Goal: Transaction & Acquisition: Purchase product/service

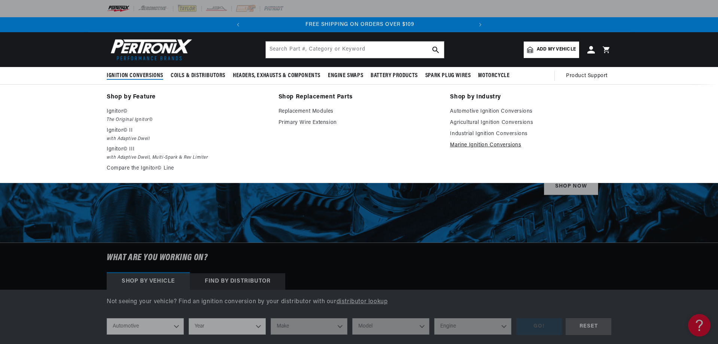
scroll to position [0, 227]
click at [478, 146] on link "Marine Ignition Conversions" at bounding box center [530, 145] width 161 height 9
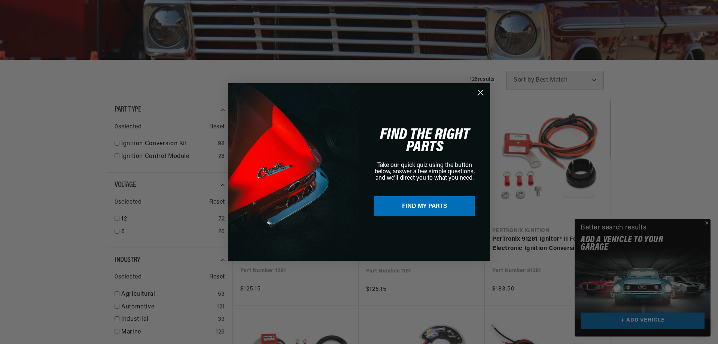
click at [709, 220] on div "Close dialog FIND THE RIGHT PARTS Take our quick quiz using the button below, a…" at bounding box center [359, 172] width 718 height 344
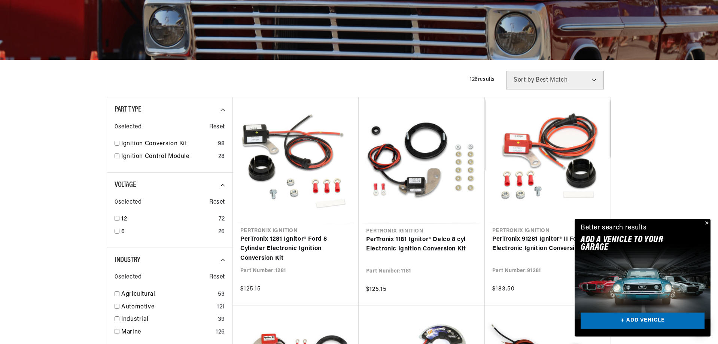
click at [706, 221] on button "Close" at bounding box center [706, 223] width 9 height 9
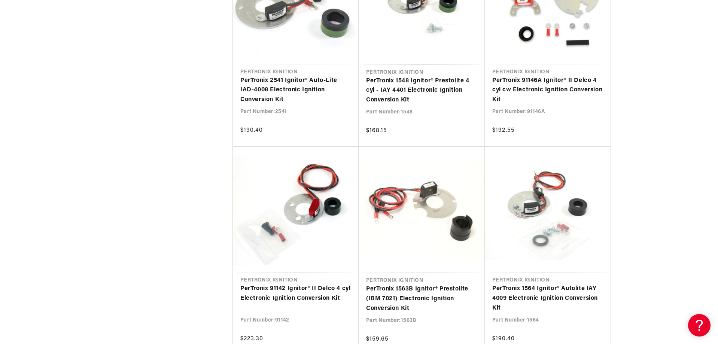
scroll to position [1593, 0]
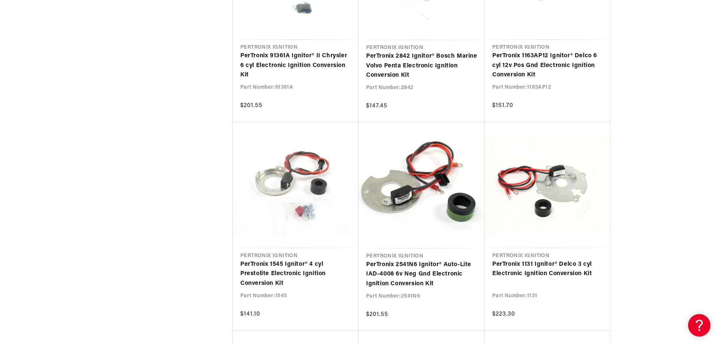
scroll to position [0, 227]
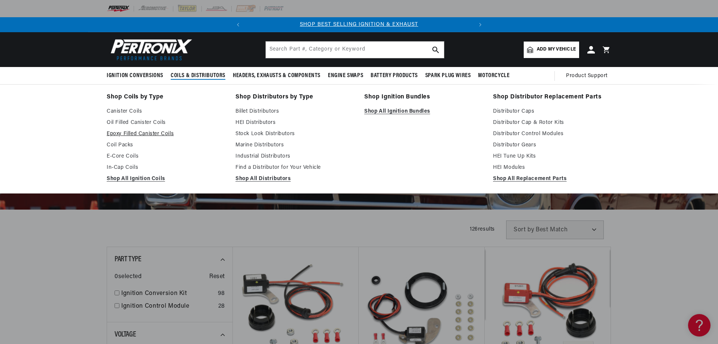
click at [145, 132] on link "Epoxy Filled Canister Coils" at bounding box center [166, 134] width 118 height 9
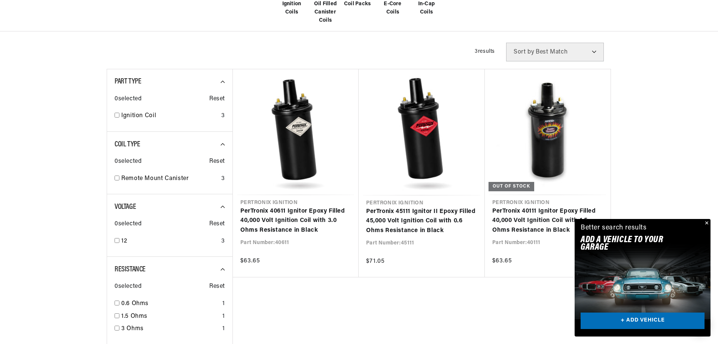
click at [707, 223] on button "Close" at bounding box center [706, 223] width 9 height 9
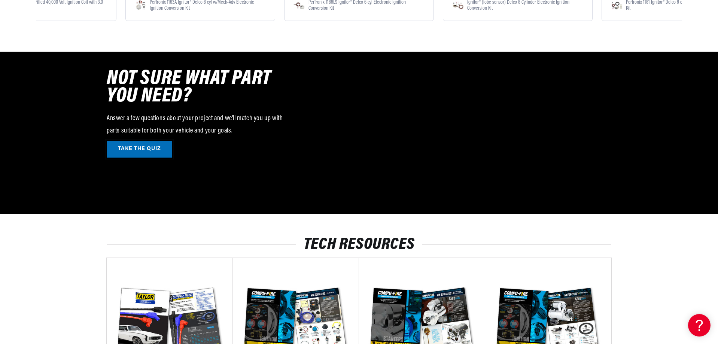
click at [146, 147] on link "TAKE THE QUIZ" at bounding box center [140, 149] width 66 height 17
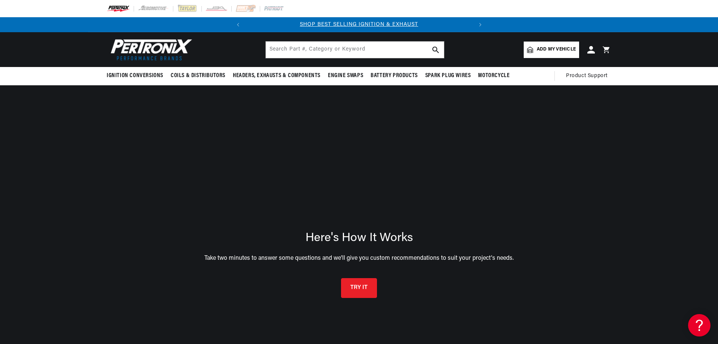
scroll to position [0, 227]
click at [351, 288] on button "TRY IT" at bounding box center [359, 287] width 36 height 20
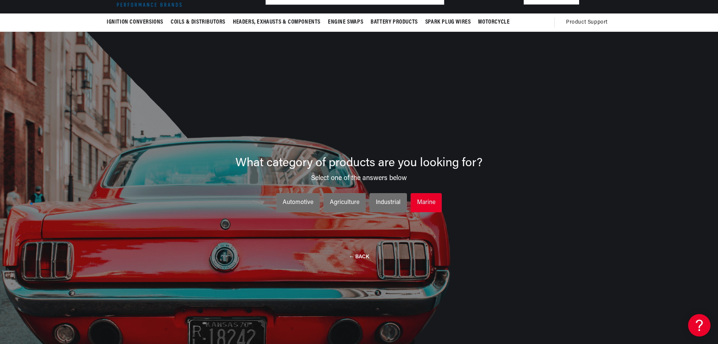
click at [422, 201] on div "Marine" at bounding box center [426, 203] width 18 height 10
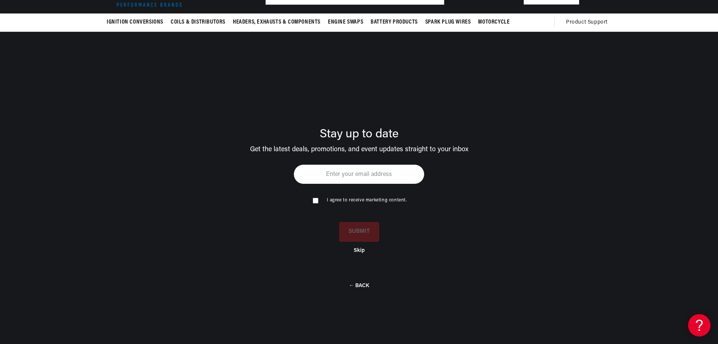
scroll to position [0, 0]
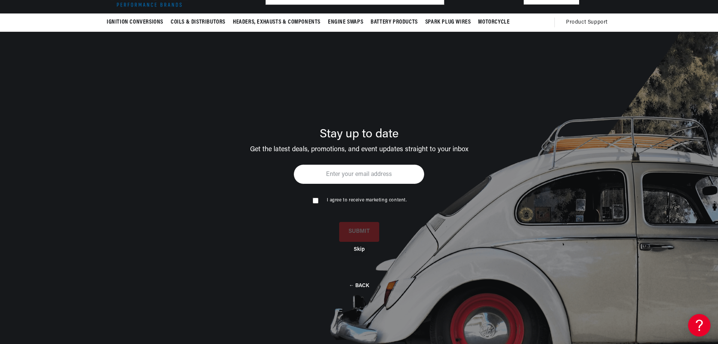
click at [360, 249] on button "Skip" at bounding box center [359, 249] width 11 height 6
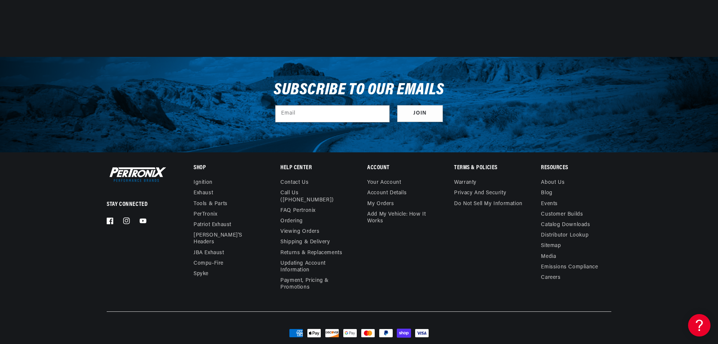
scroll to position [374, 0]
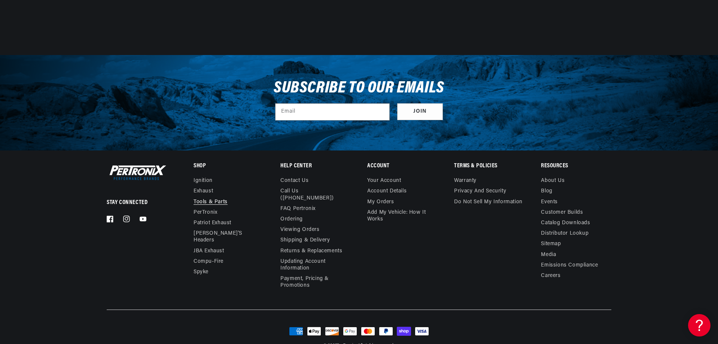
click at [211, 202] on link "Tools & Parts" at bounding box center [211, 202] width 34 height 10
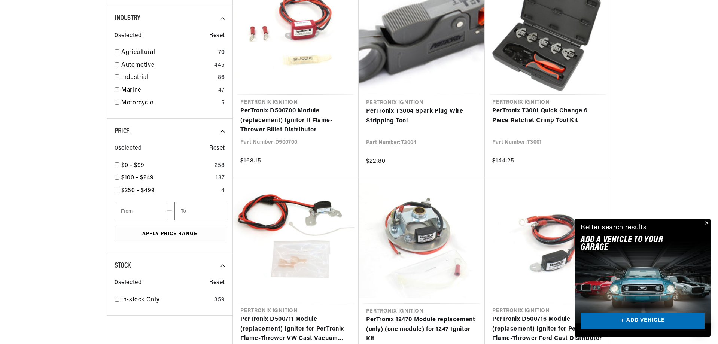
click at [631, 320] on link "+ ADD VEHICLE" at bounding box center [643, 321] width 124 height 17
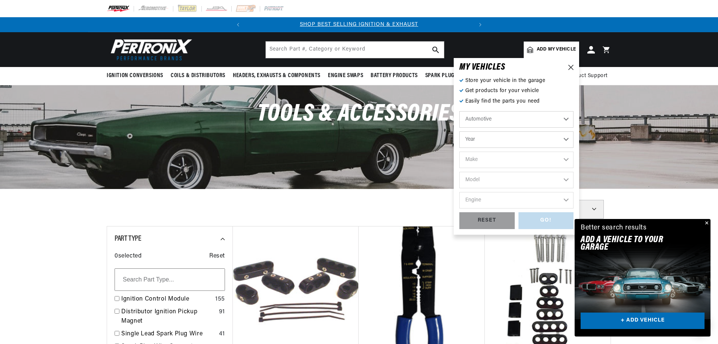
click at [566, 118] on select "Automotive Agricultural Industrial Marine Motorcycle" at bounding box center [516, 119] width 114 height 16
click at [459, 111] on select "Automotive Agricultural Industrial Marine Motorcycle" at bounding box center [516, 119] width 114 height 16
select select "Marine"
click at [566, 139] on select "Year 1987 1986 1985 1983 1982 1981 1980 1979 1978 1977 1976 1975 1974 1973 1972…" at bounding box center [516, 139] width 114 height 16
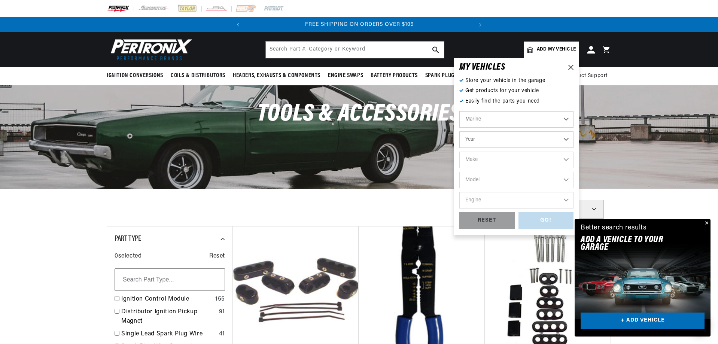
select select "1985"
click at [459, 131] on select "Year 1987 1986 1985 1983 1982 1981 1980 1979 1978 1977 1976 1975 1974 1973 1972…" at bounding box center [516, 139] width 114 height 16
select select "1985"
click at [567, 159] on select "Make Chevrolet Marine Crusader (Thermo-Electron)" at bounding box center [516, 160] width 114 height 16
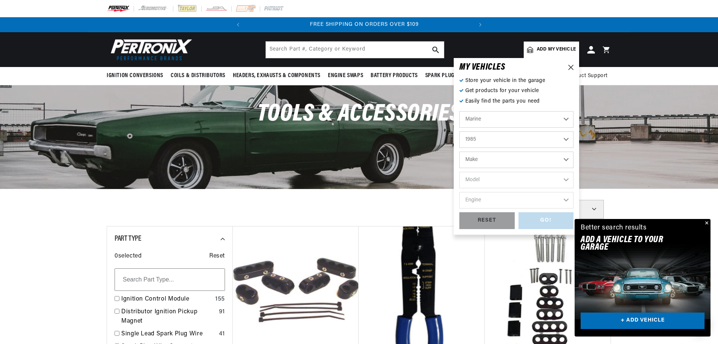
scroll to position [0, 227]
select select "Chevrolet-Marine"
click at [459, 152] on select "Make Chevrolet Marine Crusader (Thermo-Electron)" at bounding box center [516, 160] width 114 height 16
select select "Chevrolet-Marine"
click at [566, 182] on select "Model All models" at bounding box center [516, 180] width 114 height 16
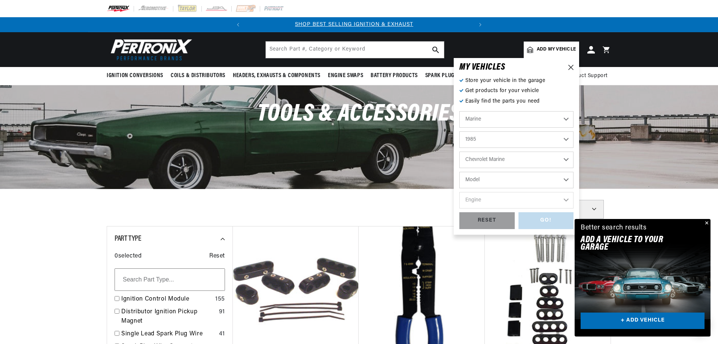
scroll to position [0, 0]
click at [545, 223] on div "GO! RESET" at bounding box center [516, 220] width 114 height 17
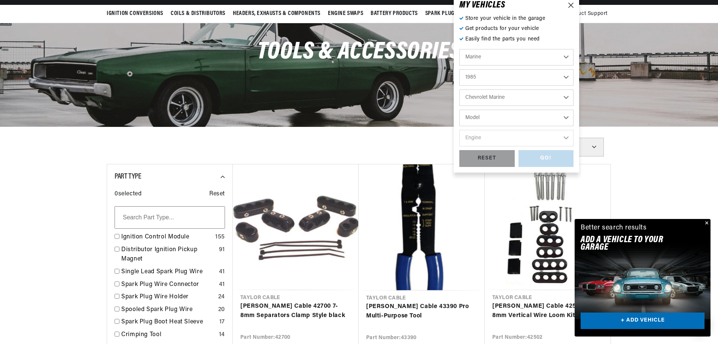
scroll to position [75, 0]
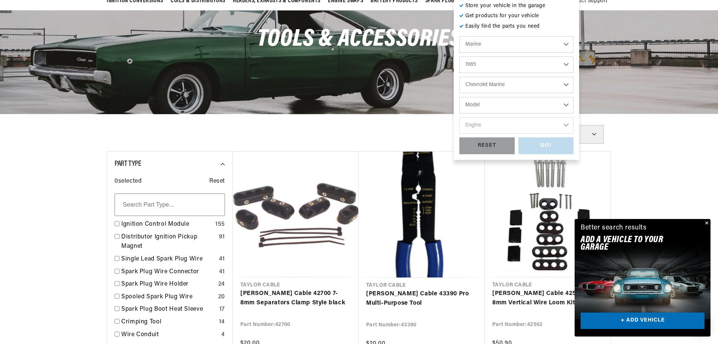
click at [568, 104] on select "Model All models" at bounding box center [516, 105] width 114 height 16
select select "All-models"
click at [459, 97] on select "Model All models" at bounding box center [516, 105] width 114 height 16
select select "All-models"
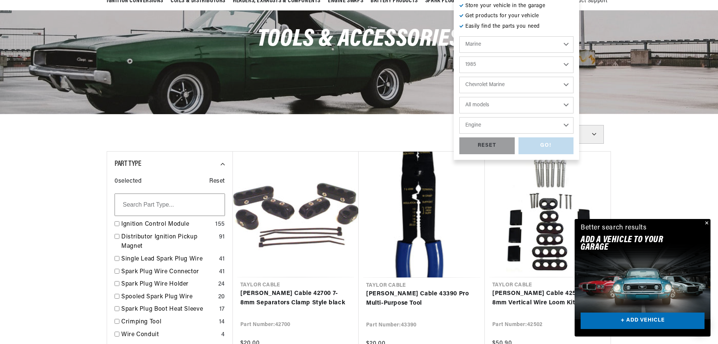
click at [566, 124] on select "Engine V6" at bounding box center [516, 125] width 114 height 16
click at [567, 83] on select "Chevrolet Marine Crusader (Thermo-Electron)" at bounding box center [516, 85] width 114 height 16
click at [566, 64] on select "1987 1986 1985 1983 1982 1981 1980 1979 1978 1977 1976 1975 1974 1973 1972 1968…" at bounding box center [516, 65] width 114 height 16
click at [459, 57] on select "1987 1986 1985 1983 1982 1981 1980 1979 1978 1977 1976 1975 1974 1973 1972 1968…" at bounding box center [516, 65] width 114 height 16
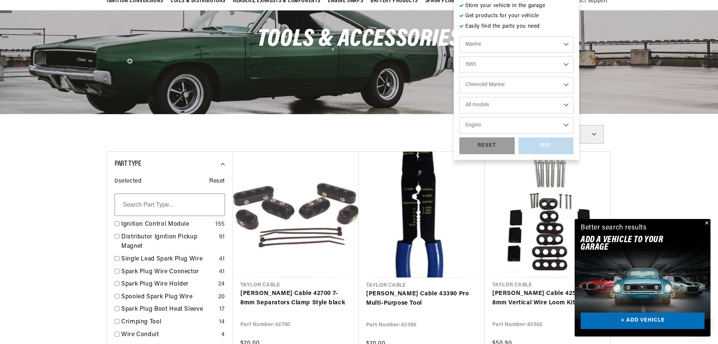
select select "1987"
select select "Make"
select select "Model"
click at [565, 84] on select "Make Crusader (Thermo-Electron)" at bounding box center [516, 85] width 114 height 16
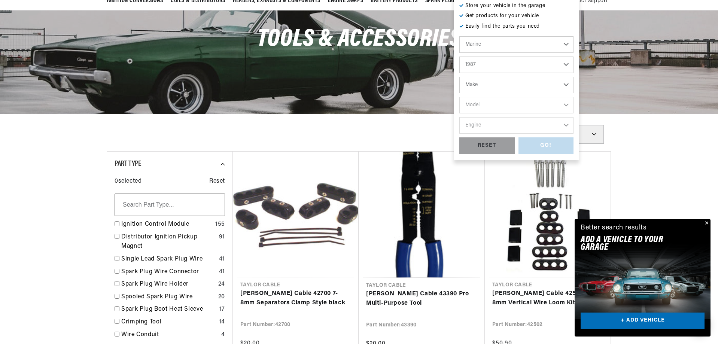
select select "Crusader-(Thermo-Electron)"
click at [459, 77] on select "Make Crusader (Thermo-Electron)" at bounding box center [516, 85] width 114 height 16
select select "Crusader-(Thermo-Electron)"
click at [566, 107] on select "Model 305 350 454 cid. engine" at bounding box center [516, 105] width 114 height 16
select select "454-cid.-engine"
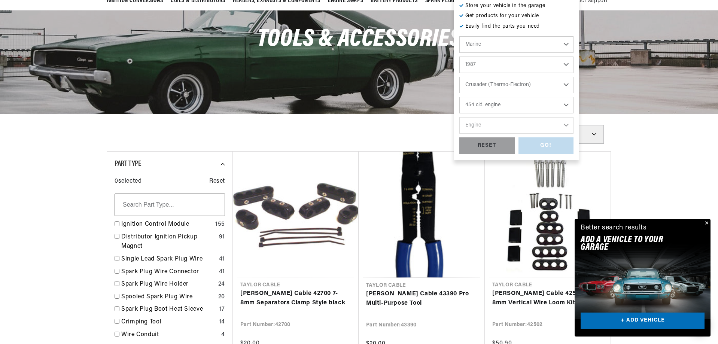
click at [459, 97] on select "Model 305 350 454 cid. engine" at bounding box center [516, 105] width 114 height 16
select select "454-cid.-engine"
click at [566, 124] on select "Engine 8" at bounding box center [516, 125] width 114 height 16
select select "8"
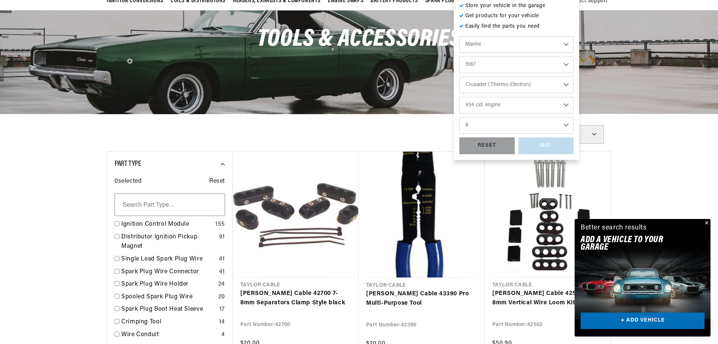
click at [459, 117] on select "Engine 8" at bounding box center [516, 125] width 114 height 16
select select "8"
click at [554, 142] on div "GO!" at bounding box center [546, 145] width 55 height 17
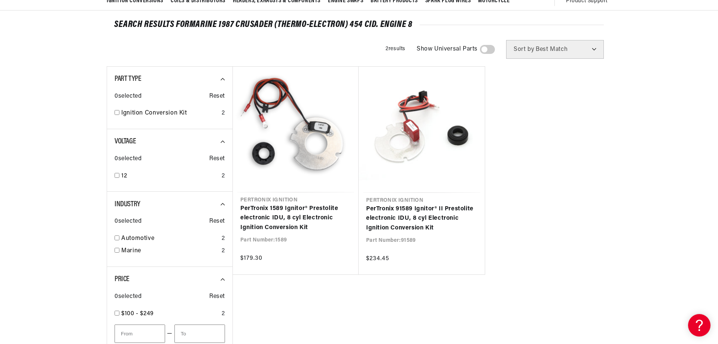
scroll to position [0, 227]
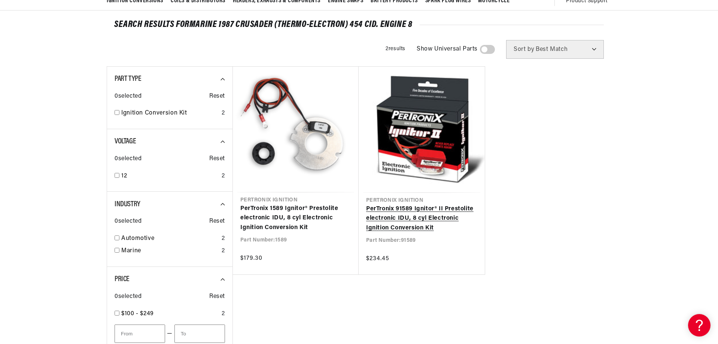
click at [396, 229] on link "PerTronix 91589 Ignitor® II Prestolite electronic IDU, 8 cyl Electronic Ignitio…" at bounding box center [421, 218] width 111 height 29
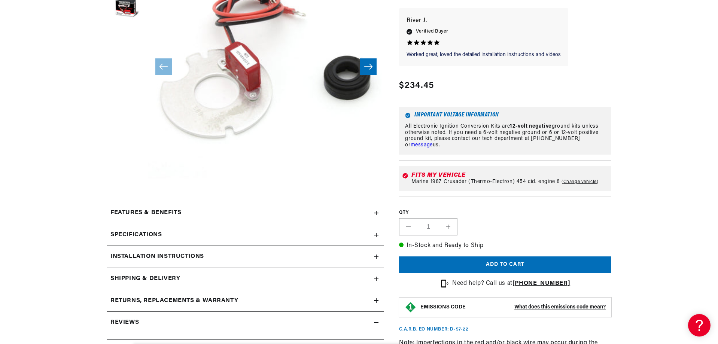
scroll to position [187, 0]
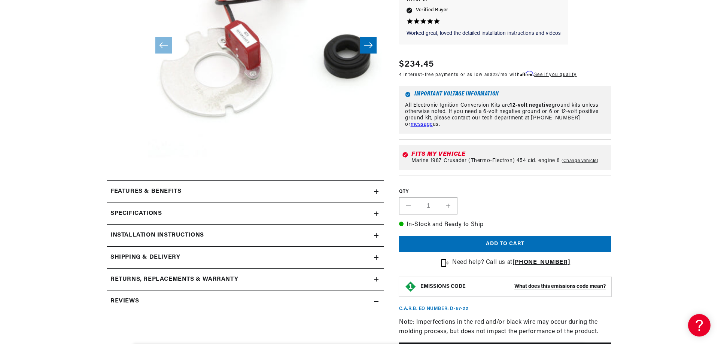
click at [377, 191] on icon at bounding box center [376, 191] width 4 height 4
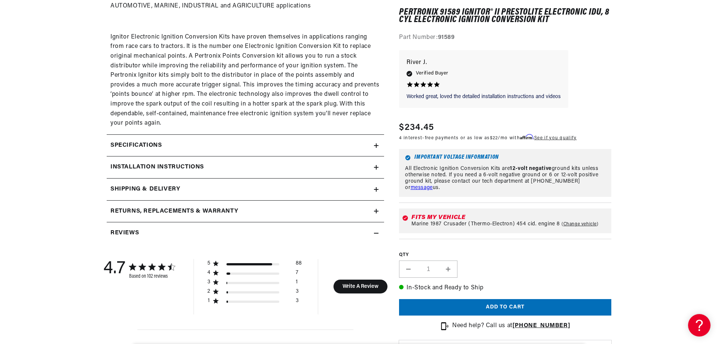
scroll to position [562, 0]
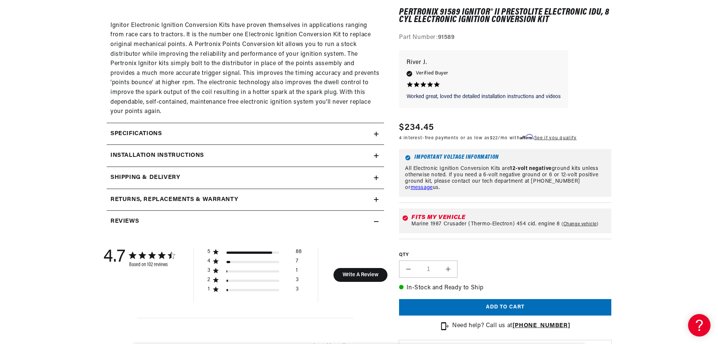
click at [379, 156] on summary "Installation instructions" at bounding box center [245, 156] width 277 height 22
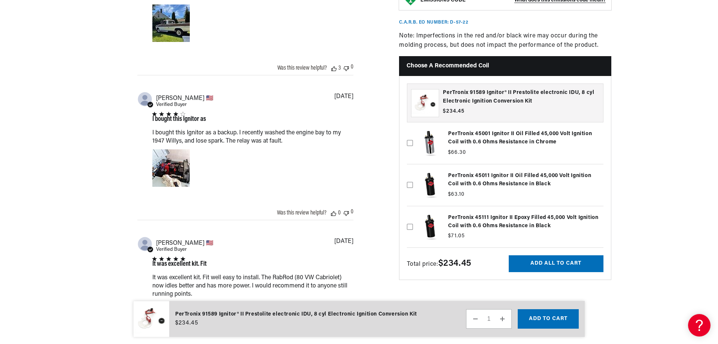
scroll to position [0, 0]
